Goal: Task Accomplishment & Management: Manage account settings

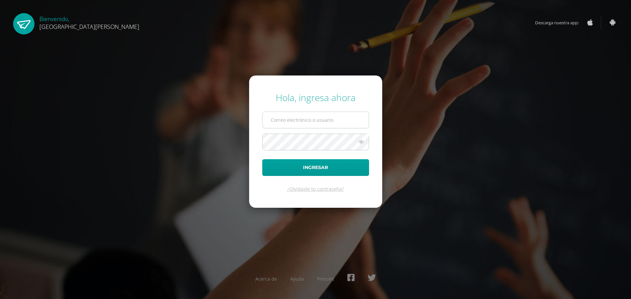
click at [307, 119] on input "text" at bounding box center [316, 120] width 106 height 16
type input "[EMAIL_ADDRESS][DOMAIN_NAME]"
click at [328, 165] on button "Ingresar" at bounding box center [315, 167] width 107 height 17
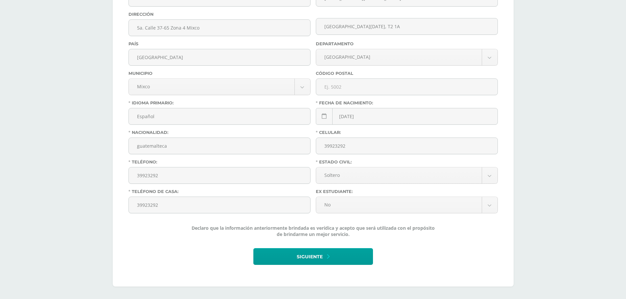
scroll to position [224, 0]
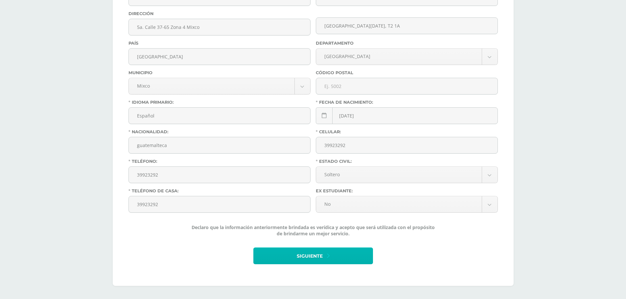
click at [331, 256] on button "Siguiente" at bounding box center [313, 256] width 120 height 17
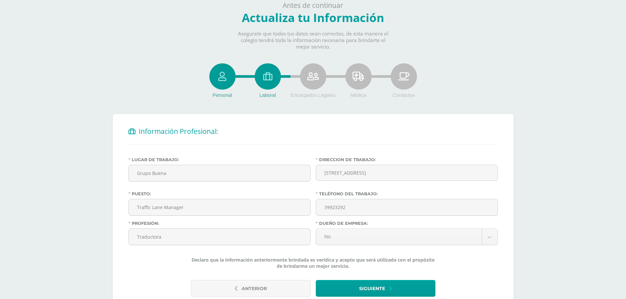
scroll to position [52, 0]
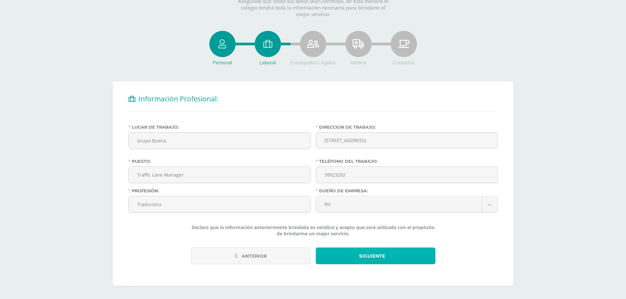
click at [367, 257] on span "Siguiente" at bounding box center [372, 256] width 26 height 16
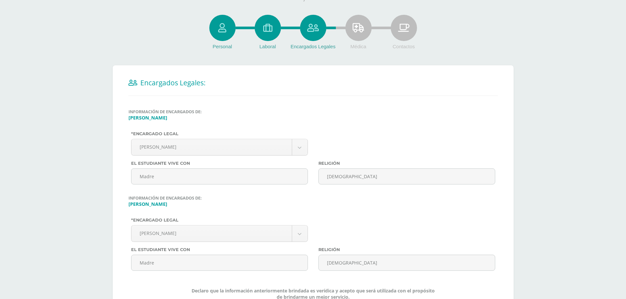
scroll to position [131, 0]
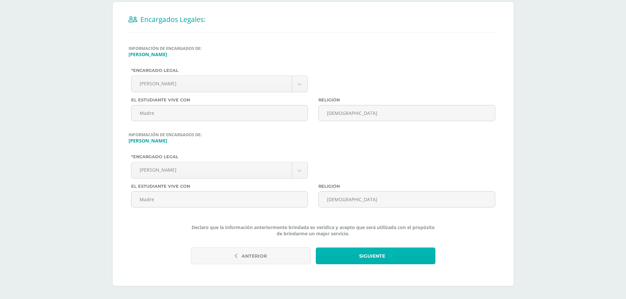
click at [392, 257] on button "Siguiente" at bounding box center [376, 256] width 120 height 17
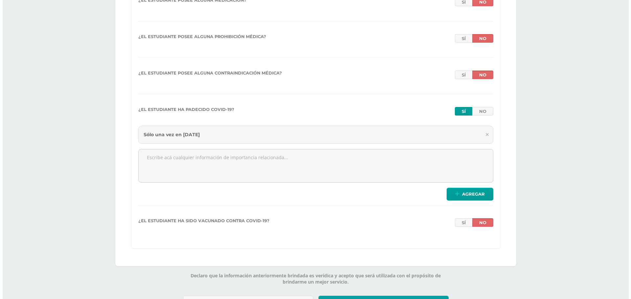
scroll to position [1353, 0]
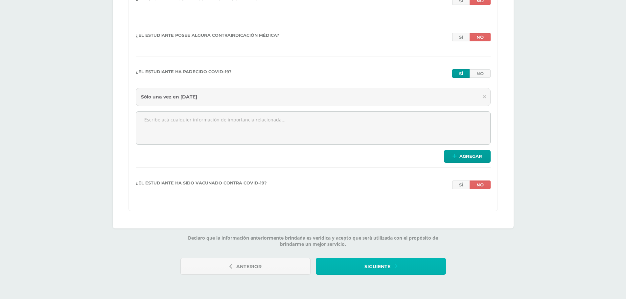
click at [396, 265] on icon "button" at bounding box center [396, 266] width 3 height 7
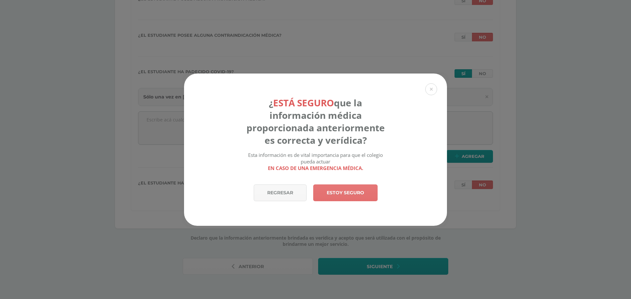
click at [347, 190] on link "Estoy seguro" at bounding box center [345, 193] width 64 height 17
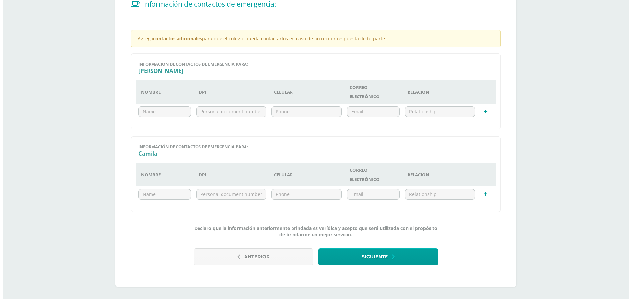
scroll to position [148, 0]
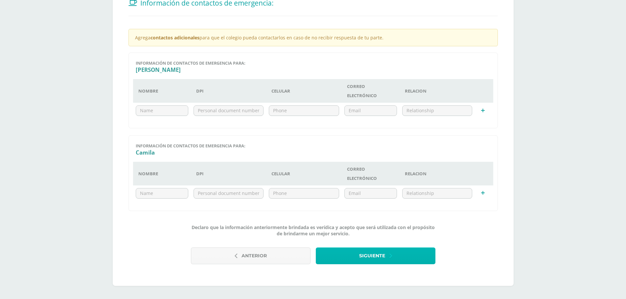
click at [377, 254] on span "Siguiente" at bounding box center [372, 256] width 26 height 16
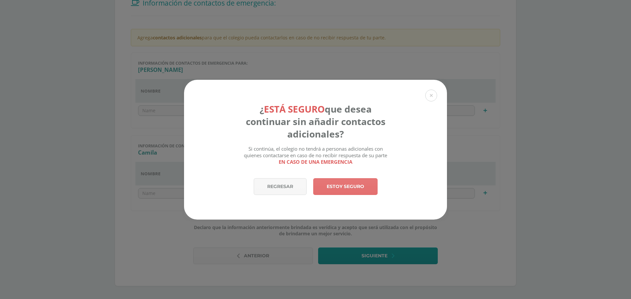
click at [343, 192] on link "Estoy seguro" at bounding box center [345, 186] width 64 height 17
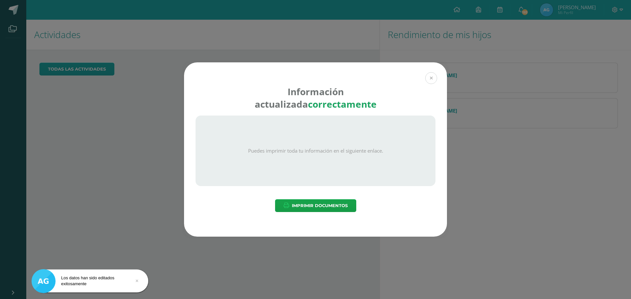
click at [433, 76] on button at bounding box center [431, 78] width 12 height 12
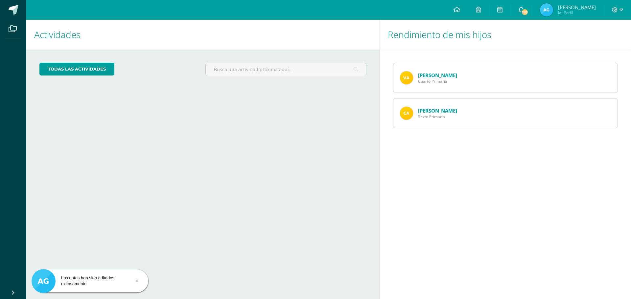
click at [532, 9] on link "193" at bounding box center [521, 10] width 21 height 20
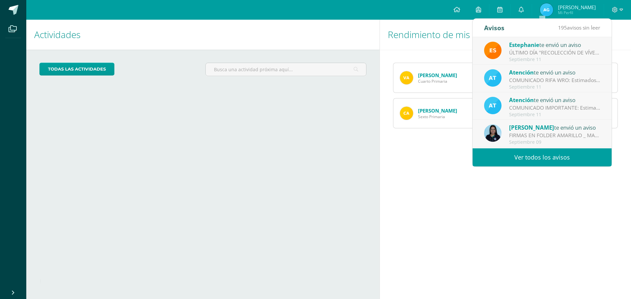
click at [533, 156] on link "Ver todos los avisos" at bounding box center [541, 158] width 139 height 18
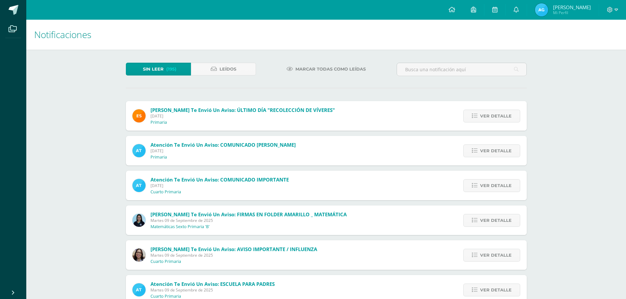
click at [428, 109] on div "Estephanie te envió un aviso: ÚLTIMO DÍA "RECOLECCIÓN DE VÍVERES" Jueves 11 de …" at bounding box center [326, 116] width 401 height 30
click at [501, 119] on span "Ver detalle" at bounding box center [496, 116] width 32 height 12
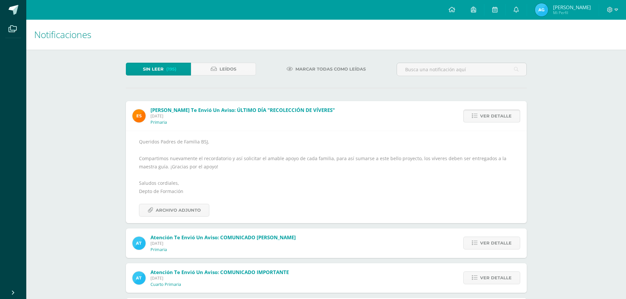
click at [497, 118] on span "Ver detalle" at bounding box center [496, 116] width 32 height 12
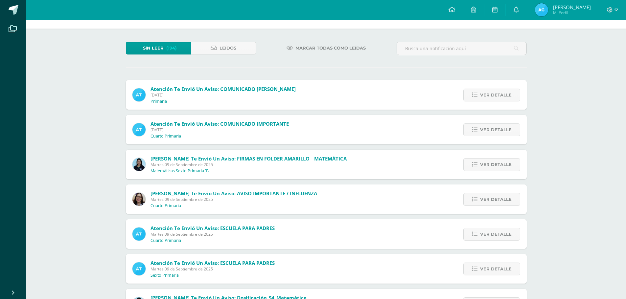
scroll to position [33, 0]
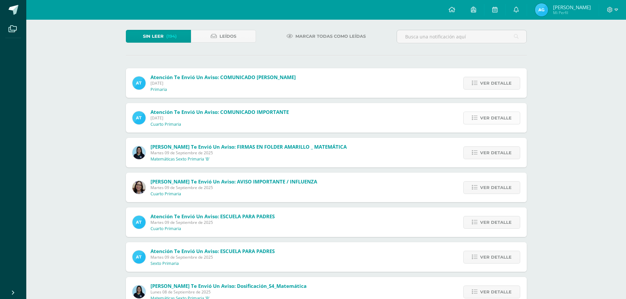
click at [482, 119] on span "Ver detalle" at bounding box center [496, 118] width 32 height 12
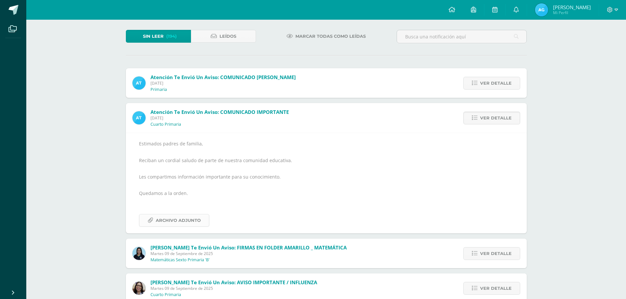
click at [184, 216] on span "Archivo Adjunto" at bounding box center [178, 221] width 45 height 12
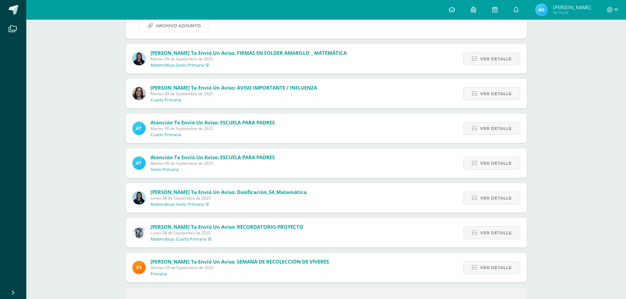
scroll to position [230, 0]
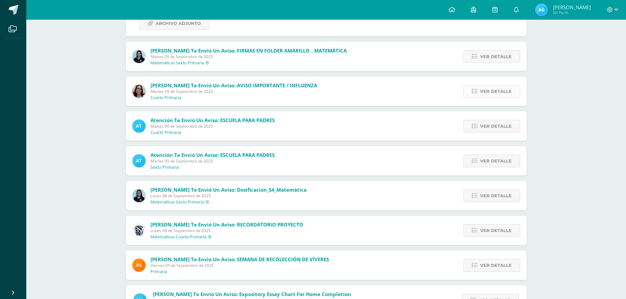
click at [485, 95] on span "Ver detalle" at bounding box center [496, 91] width 32 height 12
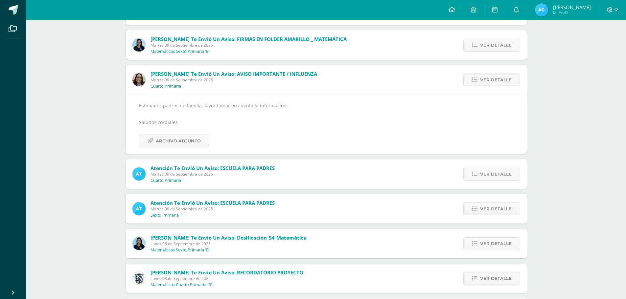
scroll to position [102, 0]
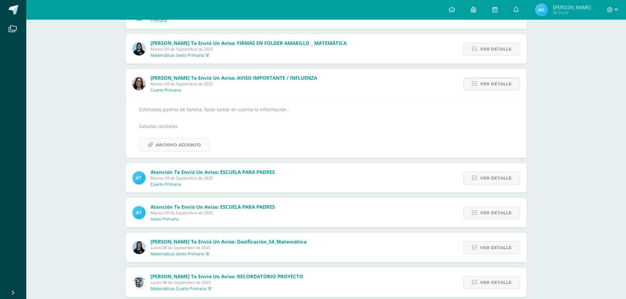
click at [190, 148] on span "Archivo Adjunto" at bounding box center [178, 145] width 45 height 12
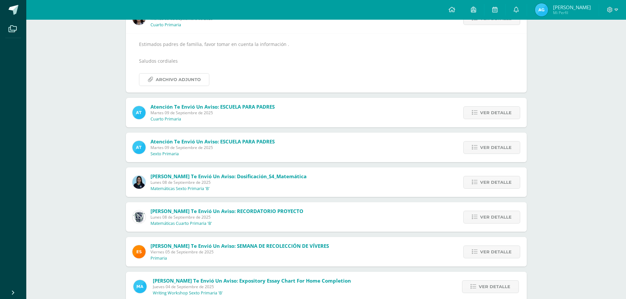
scroll to position [168, 0]
click at [491, 112] on span "Ver detalle" at bounding box center [496, 112] width 32 height 12
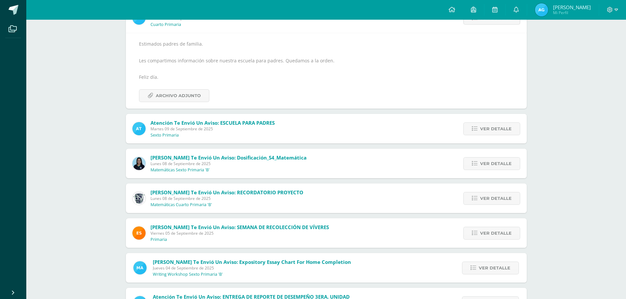
scroll to position [138, 0]
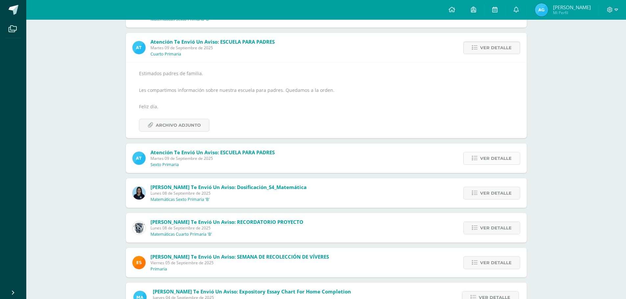
click at [499, 159] on span "Ver detalle" at bounding box center [496, 158] width 32 height 12
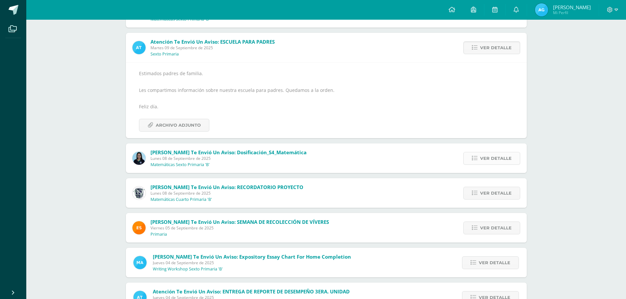
click at [495, 162] on span "Ver detalle" at bounding box center [496, 158] width 32 height 12
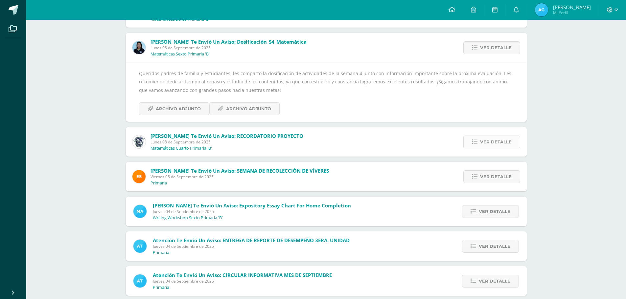
click at [492, 145] on span "Ver detalle" at bounding box center [496, 142] width 32 height 12
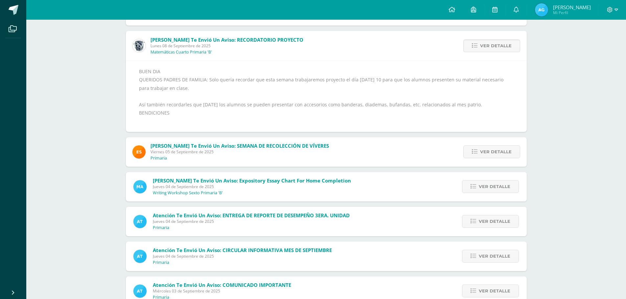
scroll to position [171, 0]
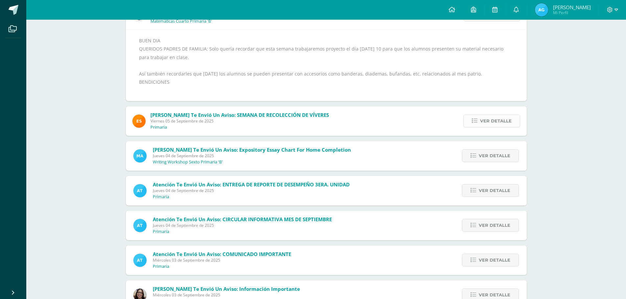
click at [488, 115] on span "Ver detalle" at bounding box center [496, 121] width 32 height 12
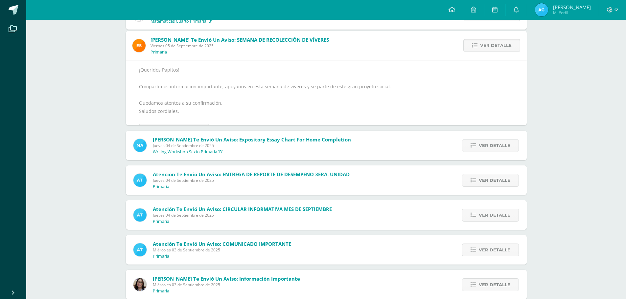
scroll to position [141, 0]
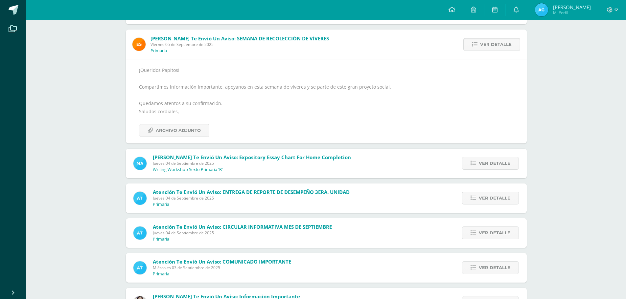
click at [497, 40] on span "Ver detalle" at bounding box center [496, 44] width 32 height 12
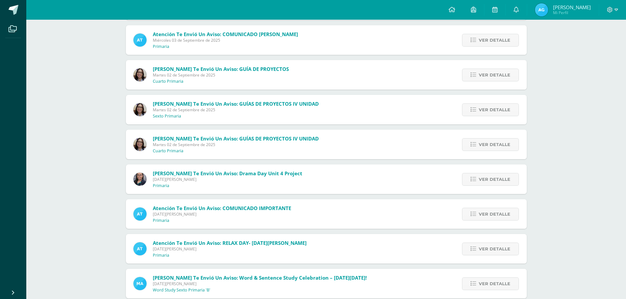
scroll to position [371, 0]
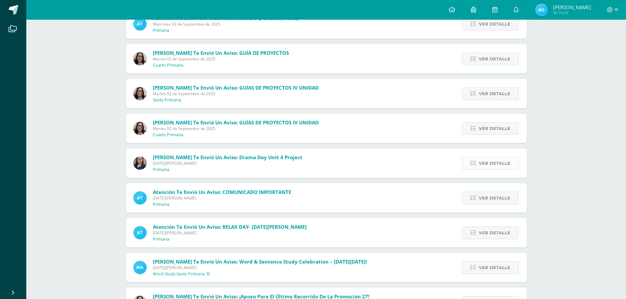
click at [503, 161] on span "Ver detalle" at bounding box center [495, 163] width 32 height 12
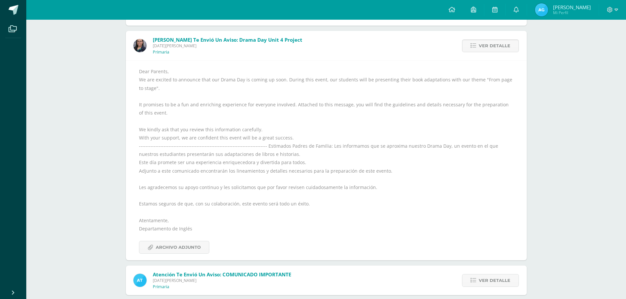
scroll to position [502, 0]
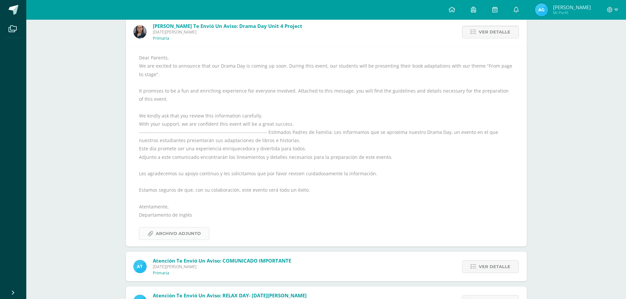
click at [170, 237] on span "Archivo Adjunto" at bounding box center [178, 234] width 45 height 12
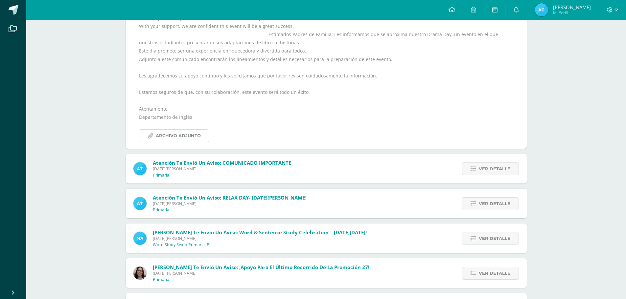
scroll to position [601, 0]
click at [475, 164] on link "Ver detalle" at bounding box center [490, 168] width 57 height 13
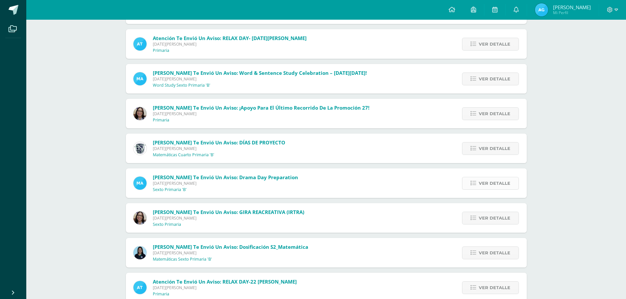
click at [500, 186] on span "Ver detalle" at bounding box center [495, 183] width 32 height 12
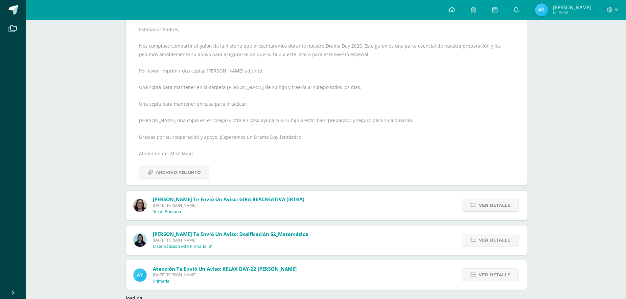
scroll to position [834, 0]
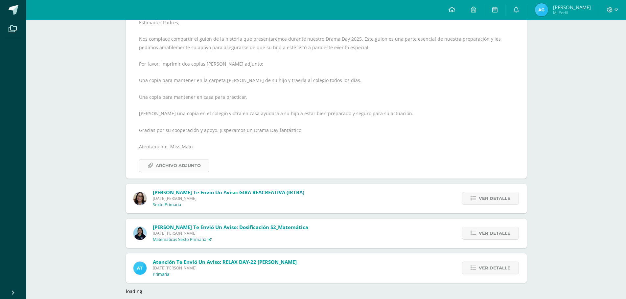
click at [185, 162] on span "Archivo Adjunto" at bounding box center [178, 166] width 45 height 12
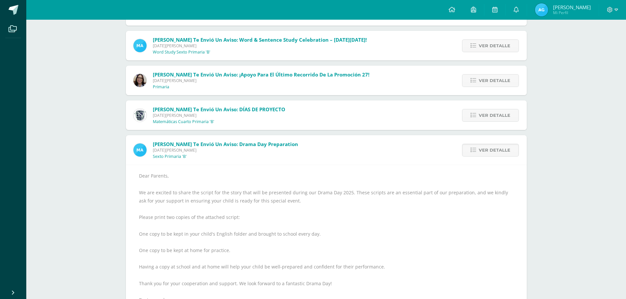
scroll to position [472, 0]
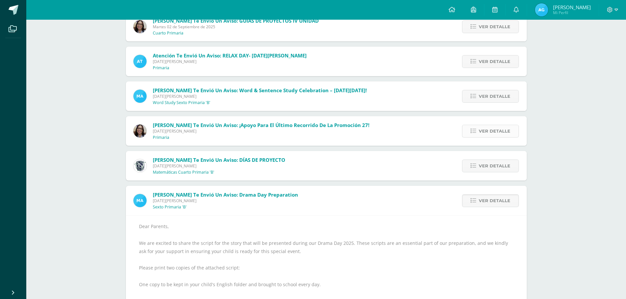
click at [482, 129] on span "Ver detalle" at bounding box center [495, 131] width 32 height 12
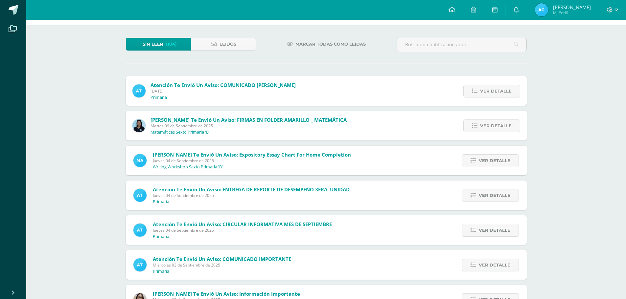
scroll to position [0, 0]
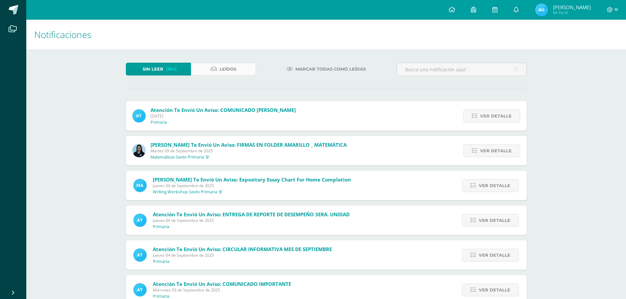
click at [230, 67] on span "Leídos" at bounding box center [227, 69] width 17 height 12
click at [149, 67] on span "Sin leer" at bounding box center [153, 69] width 21 height 12
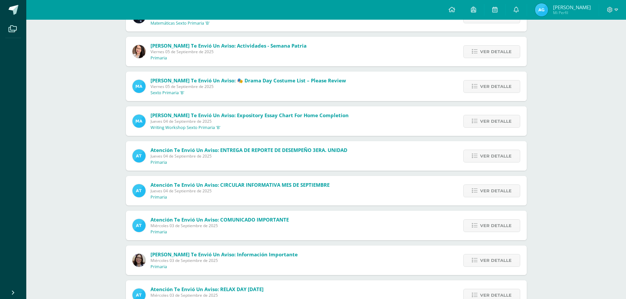
scroll to position [16, 0]
